Goal: Task Accomplishment & Management: Manage account settings

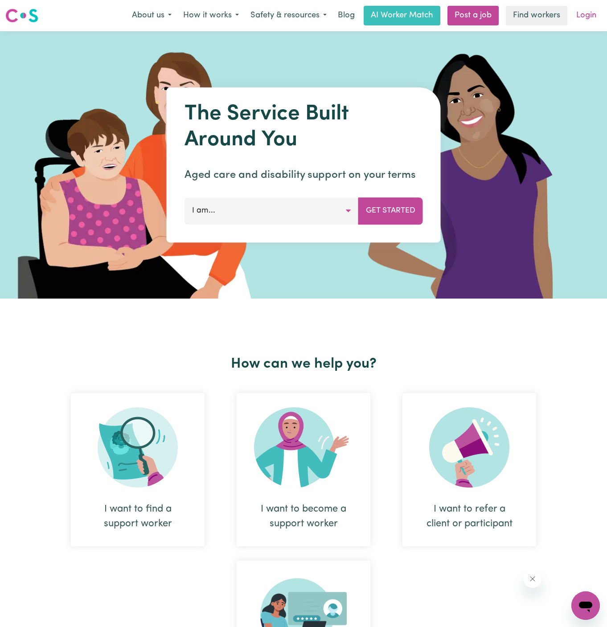
click at [589, 14] on link "Login" at bounding box center [585, 16] width 31 height 20
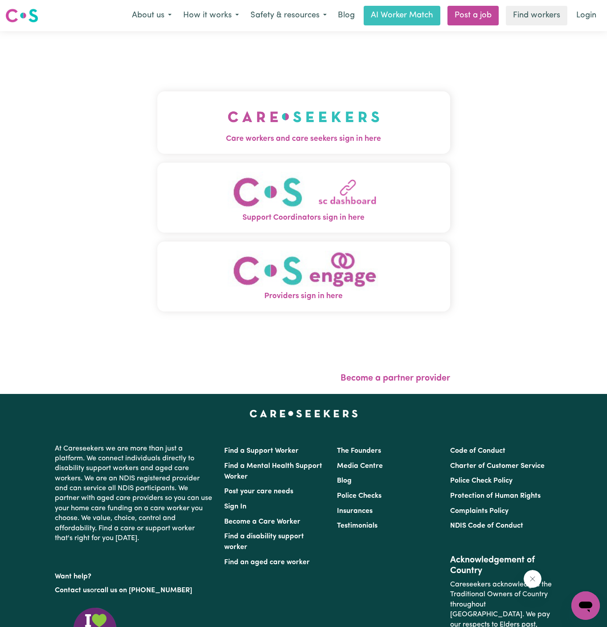
click at [247, 109] on img "Care workers and care seekers sign in here" at bounding box center [304, 116] width 152 height 33
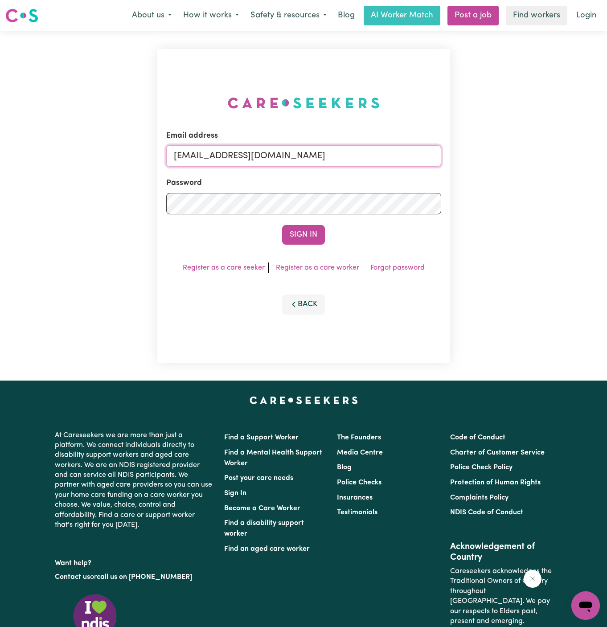
click at [223, 156] on input "[EMAIL_ADDRESS][DOMAIN_NAME]" at bounding box center [303, 155] width 275 height 21
drag, startPoint x: 219, startPoint y: 156, endPoint x: 448, endPoint y: 158, distance: 228.9
click at [448, 158] on div "Email address [EMAIL_ADDRESS][DOMAIN_NAME] Password Sign In Register as a care …" at bounding box center [303, 205] width 293 height 313
paste input "ophieUnitingRespite"
type input "[EMAIL_ADDRESS][DOMAIN_NAME]"
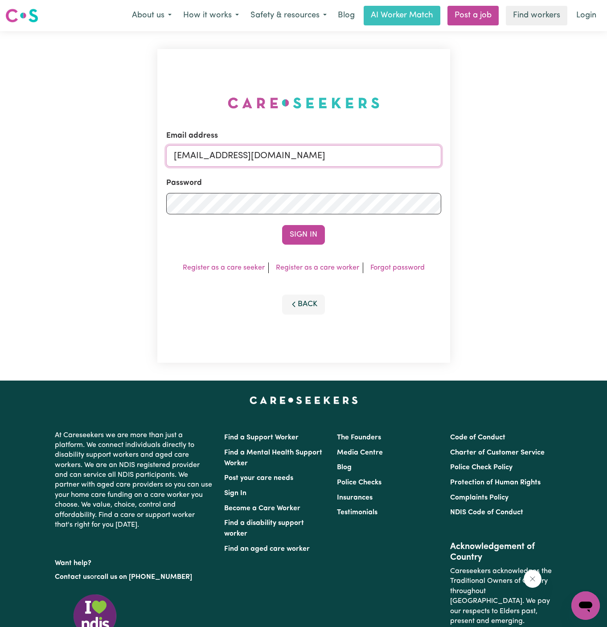
click at [282, 225] on button "Sign In" at bounding box center [303, 235] width 43 height 20
